Goal: Ask a question

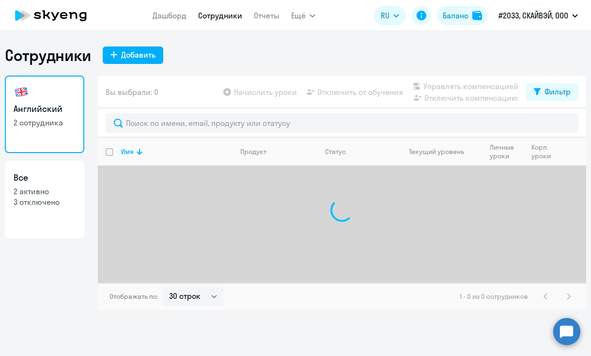
select select "30"
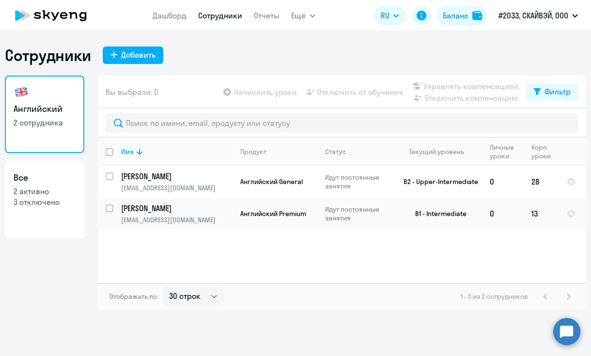
click at [570, 331] on circle at bounding box center [566, 331] width 27 height 27
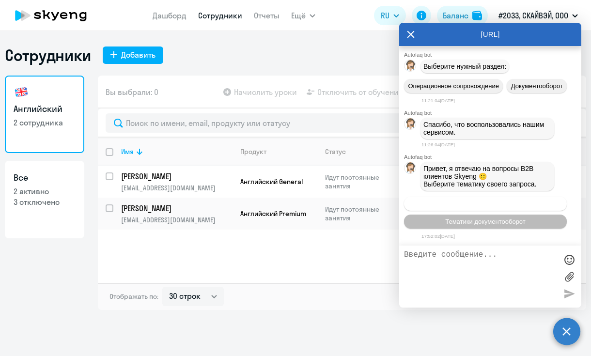
scroll to position [4328, 0]
click at [313, 272] on div "Имя Продукт Статус Текущий уровень Личные уроки Корп. уроки [PERSON_NAME] [PERS…" at bounding box center [342, 210] width 488 height 145
click at [446, 260] on textarea at bounding box center [480, 276] width 153 height 52
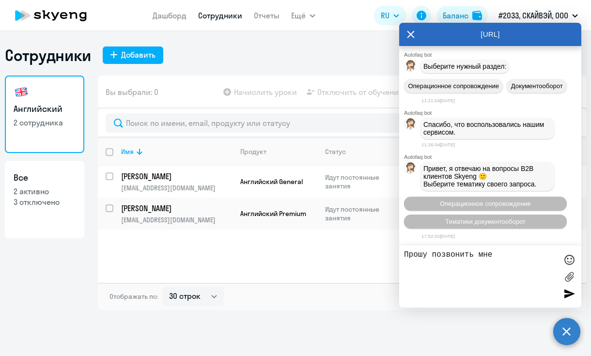
click at [6, 31] on div "Сотрудники Добавить Английский 2 сотрудника Все 2 активно 3 отключено Вы выбрал…" at bounding box center [295, 193] width 591 height 325
click at [519, 252] on textarea "Прошу позвонить мне" at bounding box center [480, 276] width 153 height 52
paste textarea "[PERSON_NAME] [PHONE_NUMBER]"
click at [495, 255] on textarea "Прошу позвонить мне [PERSON_NAME] [PHONE_NUMBER]" at bounding box center [480, 276] width 153 height 52
click at [505, 252] on textarea "Прошу позвонить мне [PERSON_NAME] [PHONE_NUMBER]" at bounding box center [480, 276] width 153 height 52
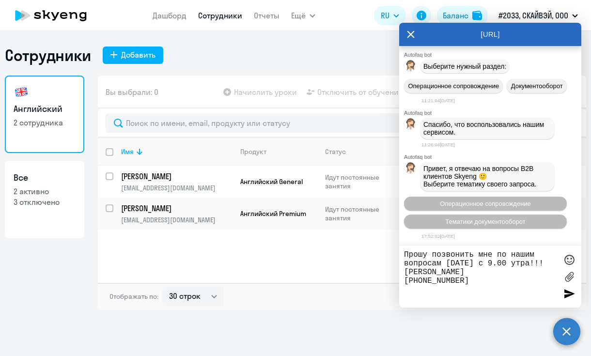
drag, startPoint x: 506, startPoint y: 290, endPoint x: 384, endPoint y: 235, distance: 134.0
click at [384, 235] on body "Дашборд Сотрудники Отчеты Ещё Дашборд Сотрудники Отчеты Начислить уроки Докумен…" at bounding box center [295, 178] width 591 height 356
type textarea "Прошу позвонить мне по нашим вопросам [DATE] с 9.00 утра!!! [PERSON_NAME] [PHON…"
click at [424, 293] on textarea "Прошу позвонить мне по нашим вопросам [DATE] с 9.00 утра!!! [PERSON_NAME] [PHON…" at bounding box center [480, 276] width 153 height 52
click at [572, 332] on circle at bounding box center [566, 331] width 27 height 27
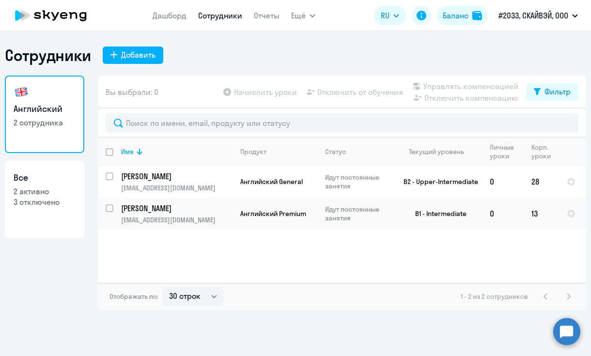
click at [570, 325] on circle at bounding box center [566, 331] width 27 height 27
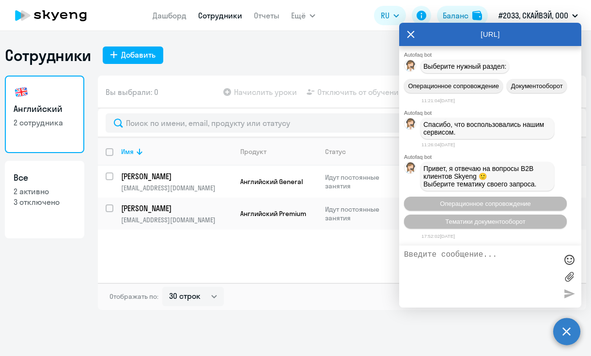
click at [439, 263] on textarea at bounding box center [480, 276] width 153 height 52
paste textarea "Прошу позвонить мне по нашим вопросам [DATE] с 9.00 утра!!! [PERSON_NAME] [PHON…"
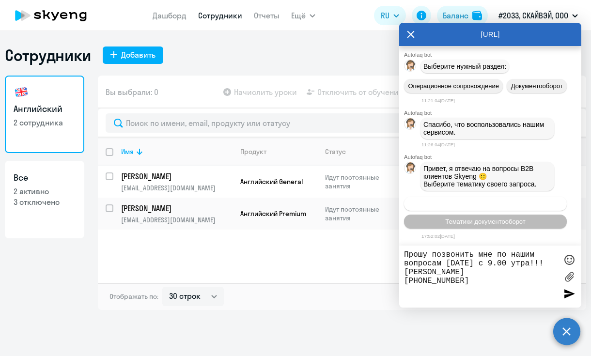
type textarea "Прошу позвонить мне по нашим вопросам [DATE] с 9.00 утра!!! [PERSON_NAME] [PHON…"
click at [501, 206] on span "Операционное сопровождение" at bounding box center [485, 203] width 91 height 7
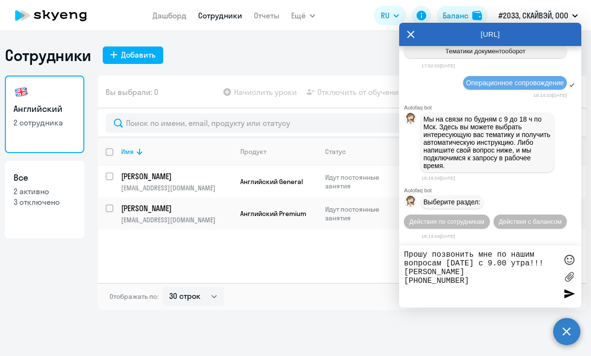
scroll to position [4516, 0]
click at [484, 218] on span "Действия по сотрудникам" at bounding box center [446, 221] width 75 height 7
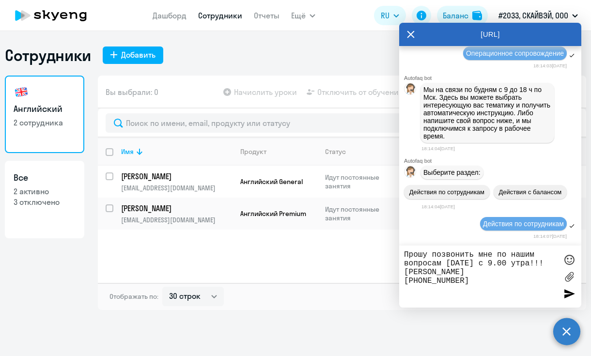
scroll to position [4659, 0]
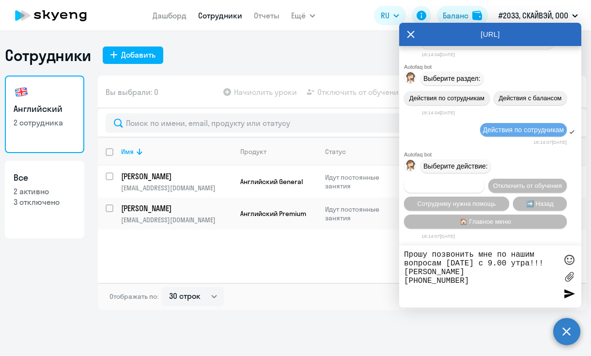
click at [479, 182] on span "Подключить к обучению" at bounding box center [444, 185] width 71 height 7
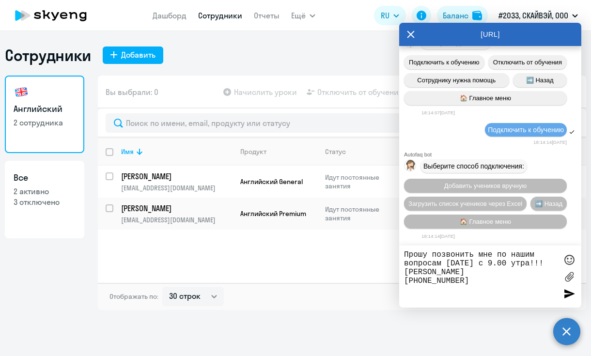
scroll to position [4784, 0]
click at [485, 288] on textarea "Прошу позвонить мне по нашим вопросам [DATE] с 9.00 утра!!! [PERSON_NAME] [PHON…" at bounding box center [480, 276] width 153 height 52
drag, startPoint x: 518, startPoint y: 290, endPoint x: 394, endPoint y: 247, distance: 131.3
click at [394, 247] on body "Дашборд Сотрудники Отчеты Ещё Дашборд Сотрудники Отчеты Начислить уроки Докумен…" at bounding box center [295, 178] width 591 height 356
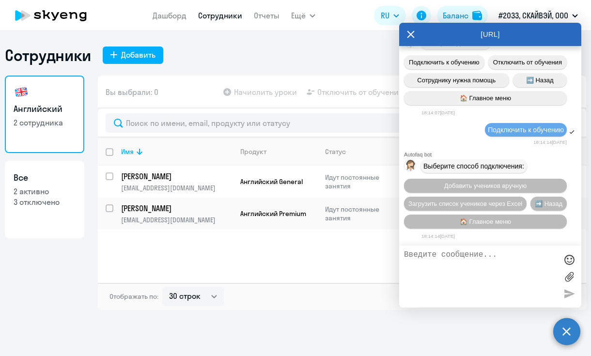
click at [464, 263] on textarea at bounding box center [480, 276] width 153 height 52
click at [517, 185] on span "Добавить учеников вручную" at bounding box center [485, 185] width 82 height 7
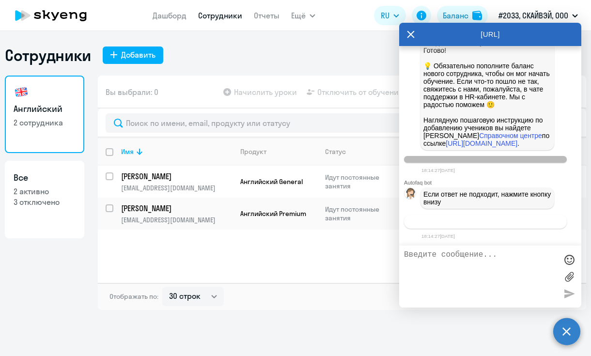
scroll to position [5264, 0]
click at [479, 222] on span "Связаться с менеджером" at bounding box center [485, 221] width 74 height 7
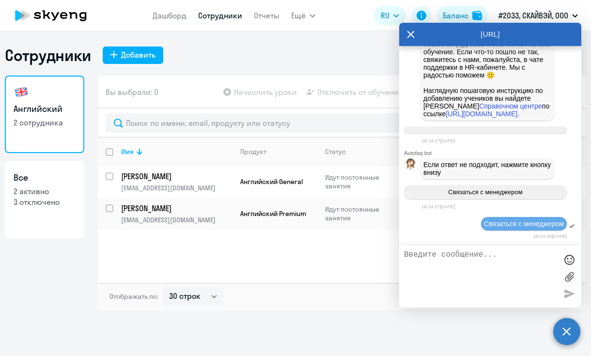
scroll to position [5294, 0]
click at [448, 252] on textarea at bounding box center [480, 276] width 153 height 52
paste textarea "Прошу позвонить мне по нашим вопросам [DATE] с 9.00 утра!!! [PERSON_NAME] [PHON…"
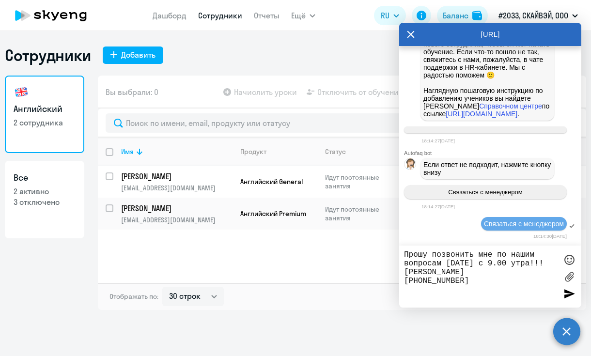
drag, startPoint x: 509, startPoint y: 271, endPoint x: 512, endPoint y: 276, distance: 6.2
click at [509, 272] on textarea "Прошу позвонить мне по нашим вопросам [DATE] с 9.00 утра!!! [PERSON_NAME] [PHON…" at bounding box center [480, 276] width 153 height 52
click at [497, 295] on textarea "Прошу позвонить мне по нашим вопросам [DATE] с 9.00 утра!!! [PERSON_NAME] [PHON…" at bounding box center [480, 276] width 153 height 52
type textarea "Прошу позвонить мне по нашим вопросам [DATE] с 9.00 утра!!! [PERSON_NAME] [PHON…"
click at [497, 224] on span "Связаться с менеджером" at bounding box center [524, 224] width 80 height 8
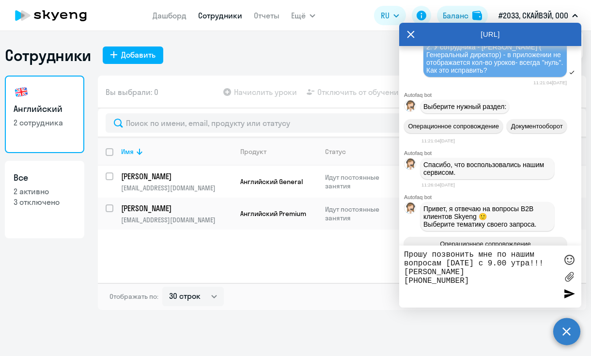
scroll to position [4196, 0]
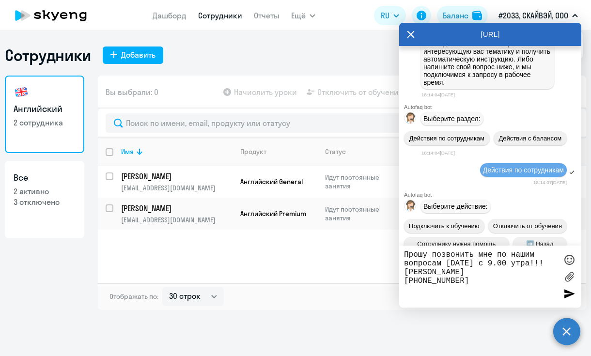
click at [496, 292] on textarea "Прошу позвонить мне по нашим вопросам [DATE] с 9.00 утра!!! [PERSON_NAME] [PHON…" at bounding box center [480, 276] width 153 height 52
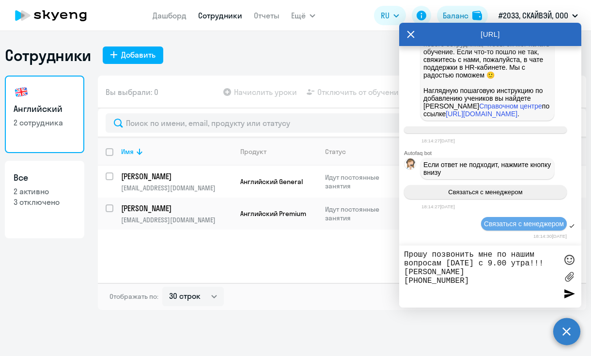
click at [526, 279] on textarea "Прошу позвонить мне по нашим вопросам [DATE] с 9.00 утра!!! [PERSON_NAME] [PHON…" at bounding box center [480, 276] width 153 height 52
click at [512, 282] on textarea "Прошу позвонить мне по нашим вопросам [DATE] с 9.00 утра!!! [PERSON_NAME] [PHON…" at bounding box center [480, 276] width 153 height 52
click at [481, 297] on textarea "Прошу позвонить мне по нашим вопросам [DATE] с 9.00 утра!!! [PERSON_NAME] [PHON…" at bounding box center [480, 276] width 153 height 52
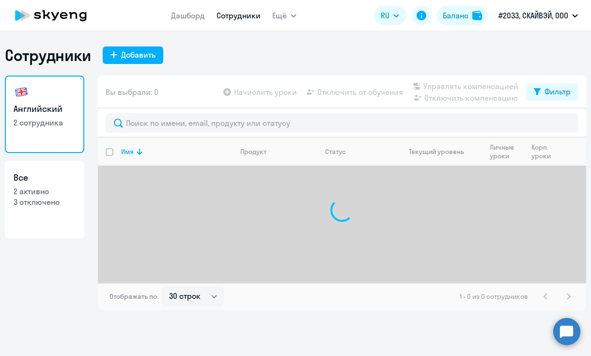
select select "30"
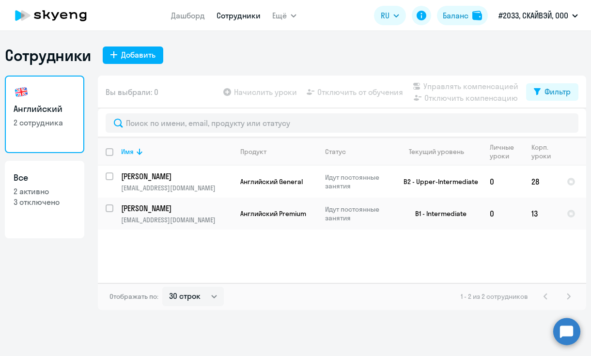
click at [572, 333] on circle at bounding box center [566, 331] width 27 height 27
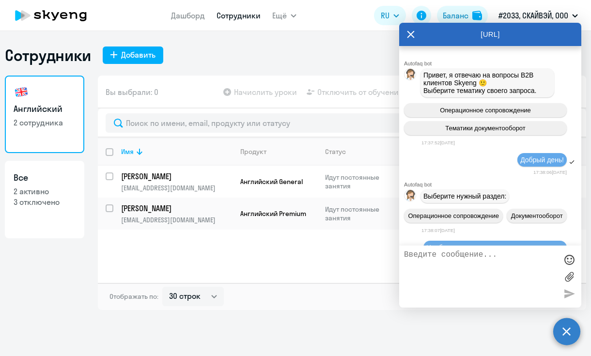
scroll to position [5294, 0]
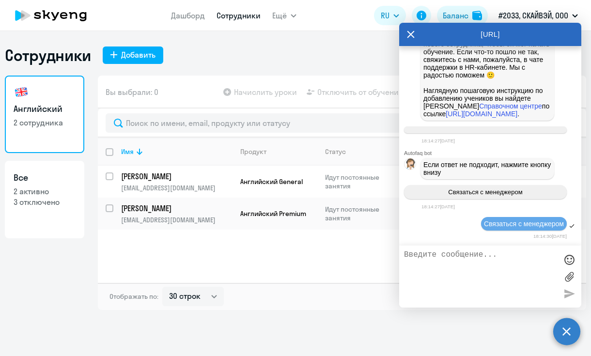
click at [447, 267] on textarea at bounding box center [480, 276] width 153 height 52
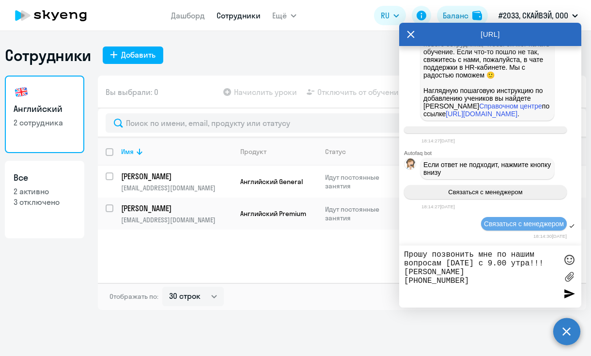
type textarea "Прошу позвонить мне по нашим вопросам [DATE] с 9.00 утра!!! [PERSON_NAME] [PHON…"
click at [565, 294] on div at bounding box center [569, 293] width 15 height 15
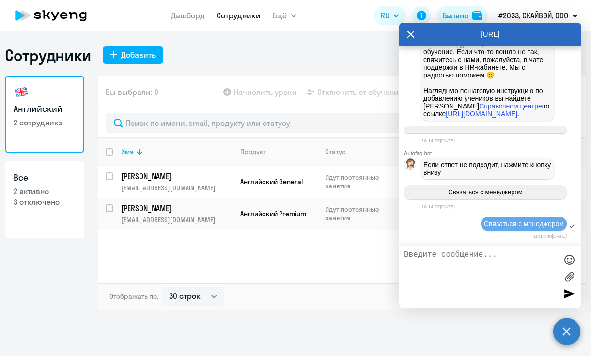
scroll to position [5354, 0]
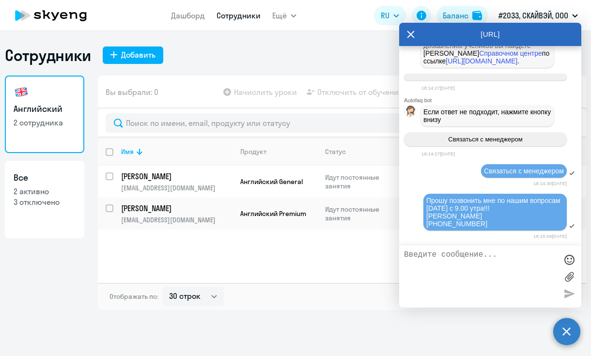
click at [464, 270] on textarea at bounding box center [480, 276] width 153 height 52
